Goal: Find specific page/section: Find specific page/section

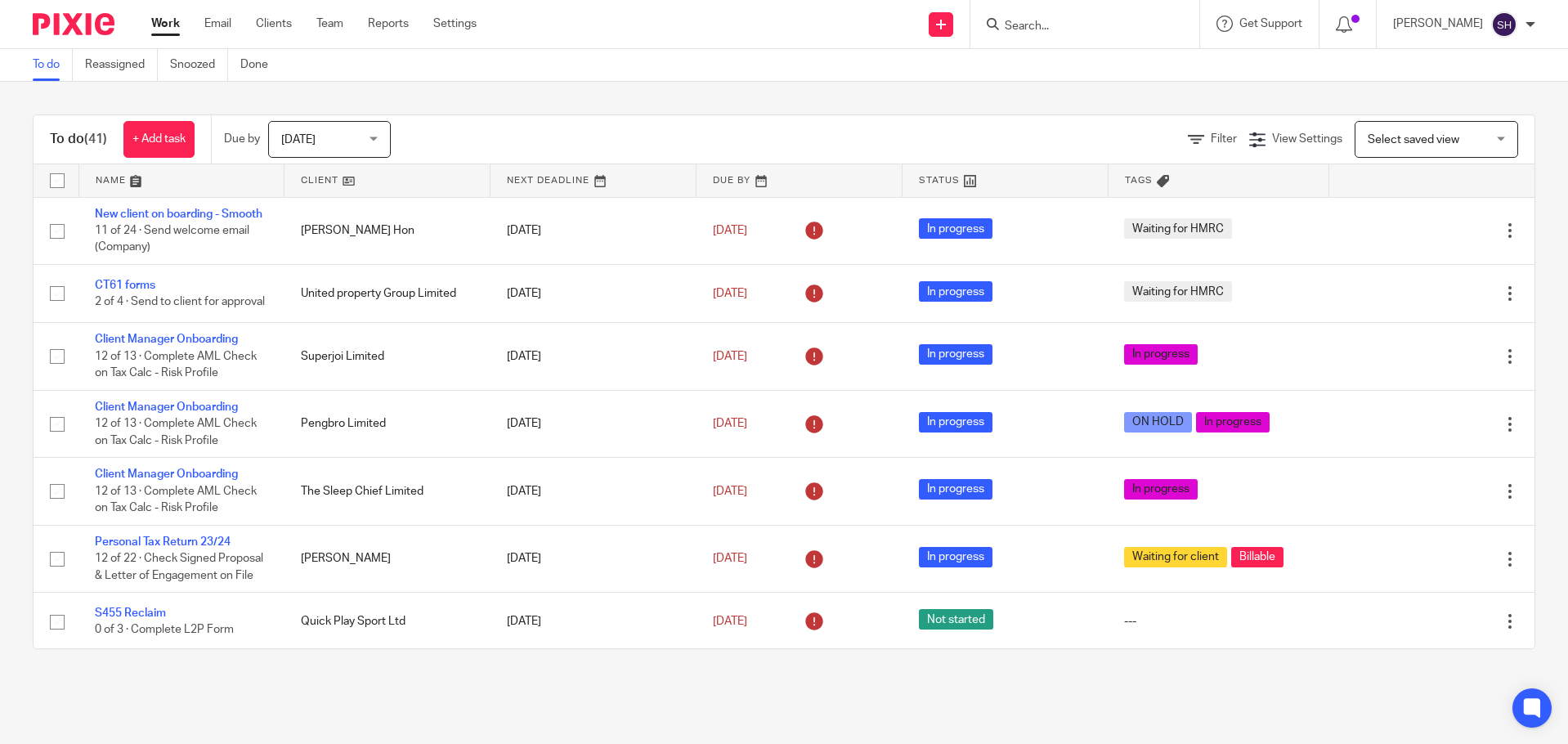
click at [1115, 18] on form at bounding box center [1090, 24] width 174 height 21
click at [1092, 36] on div at bounding box center [1085, 24] width 229 height 49
click at [1083, 16] on form at bounding box center [1090, 24] width 174 height 21
click at [1044, 34] on input "Search" at bounding box center [1077, 27] width 147 height 15
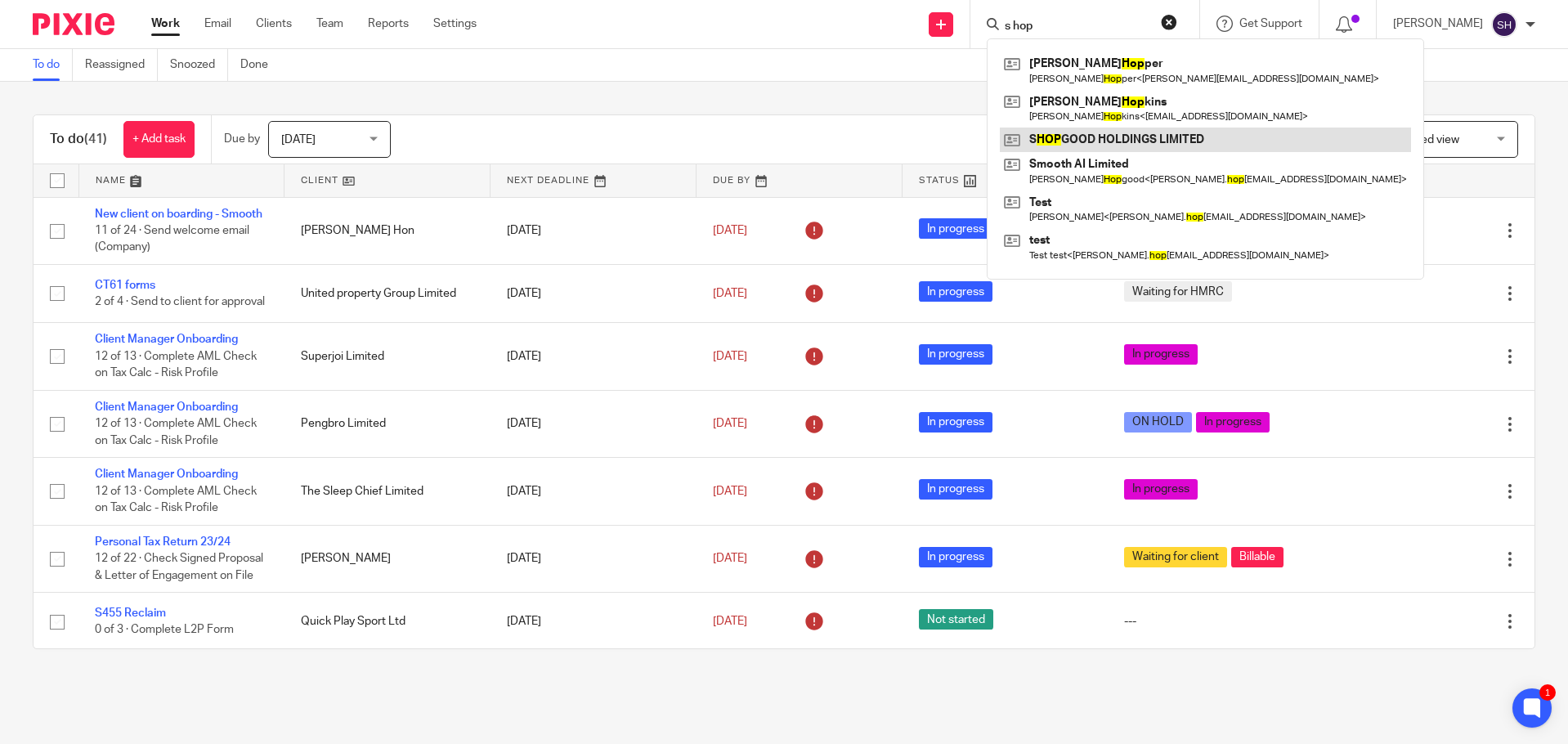
type input "s hop"
click at [1065, 142] on link at bounding box center [1206, 140] width 411 height 24
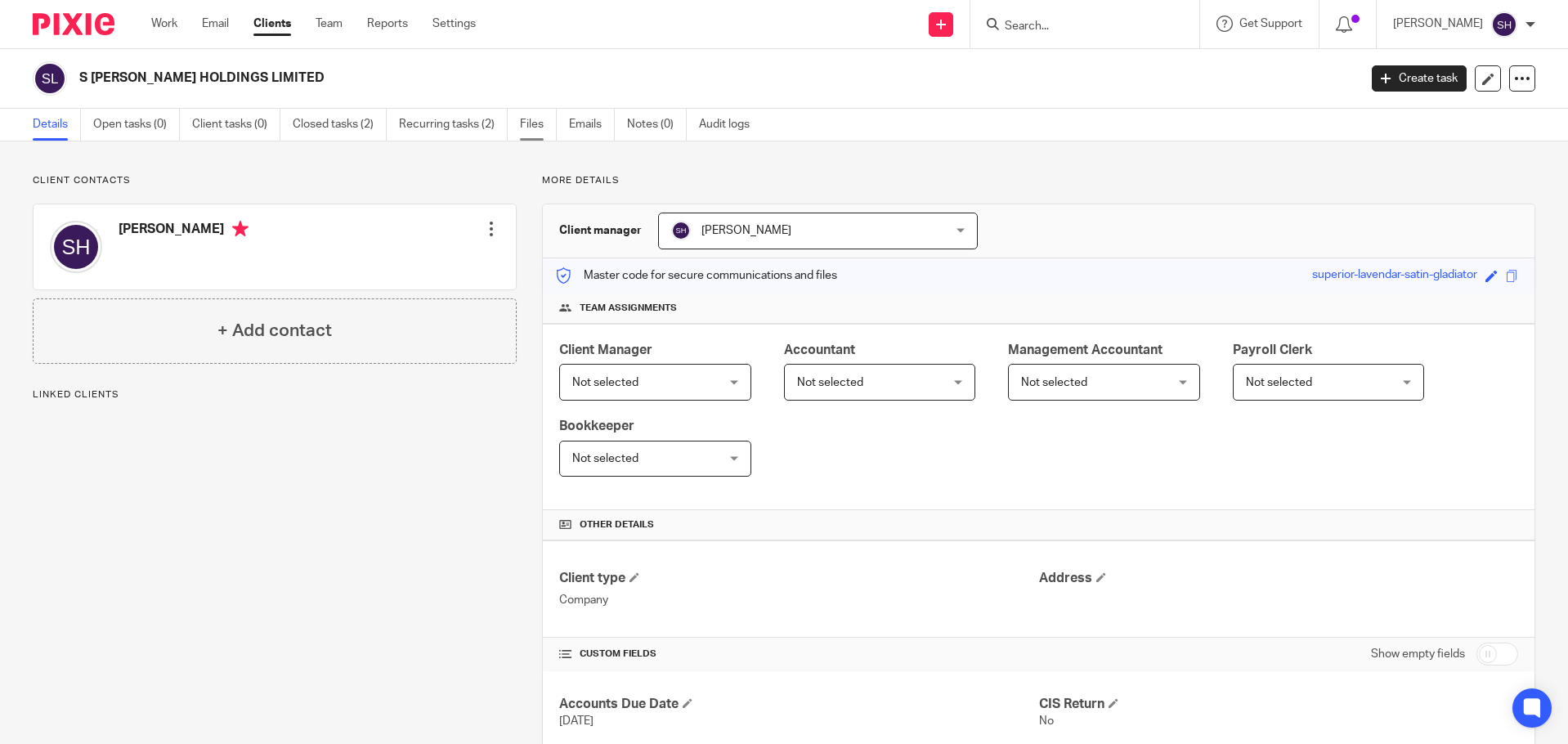
click at [532, 122] on link "Files" at bounding box center [538, 124] width 36 height 32
